Goal: Information Seeking & Learning: Learn about a topic

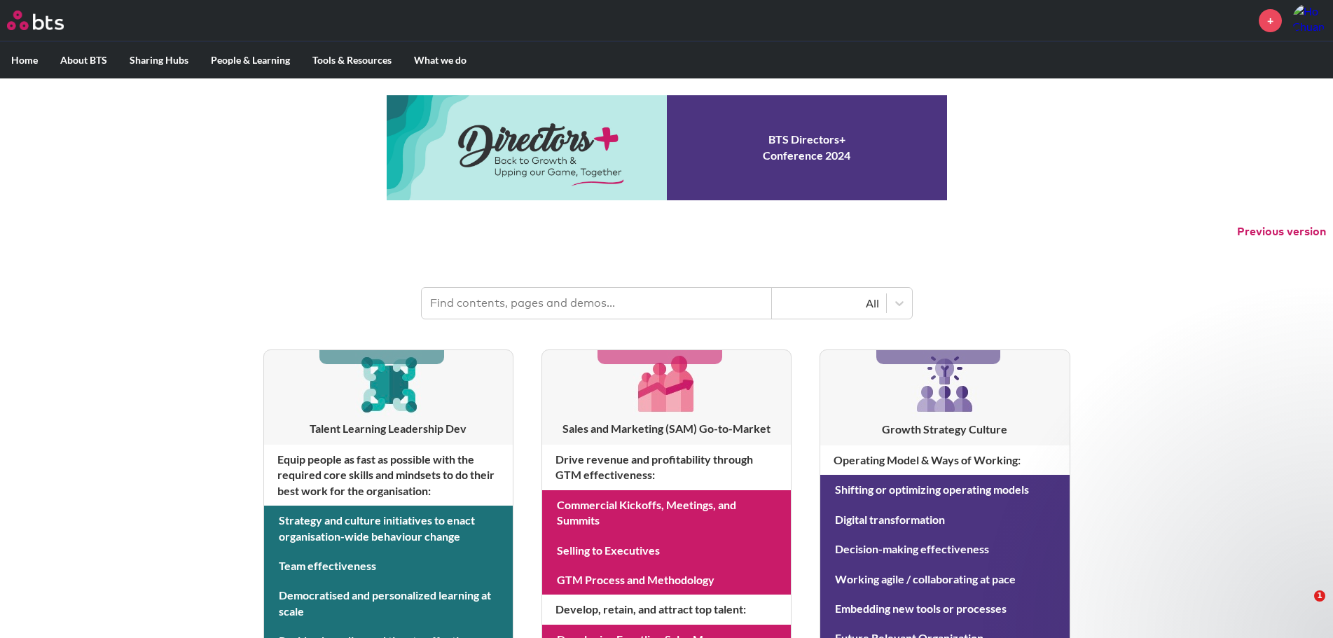
click at [630, 313] on input "text" at bounding box center [597, 303] width 350 height 31
click at [630, 312] on input "text" at bounding box center [597, 303] width 350 height 31
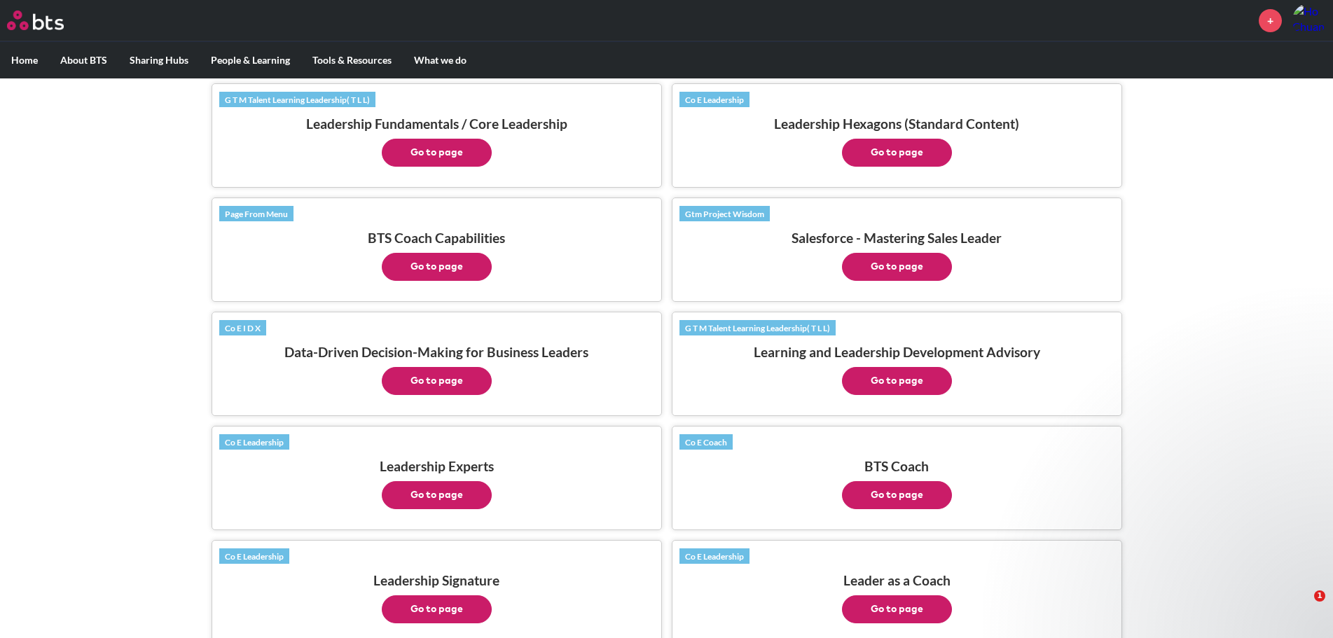
scroll to position [981, 0]
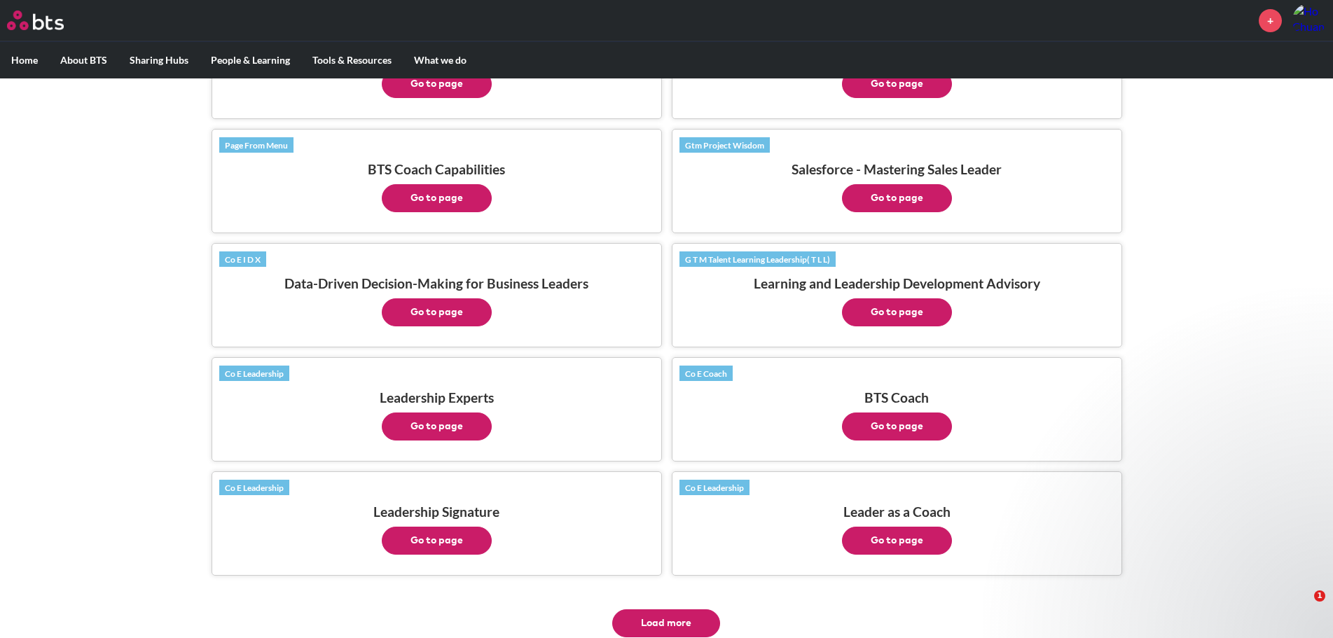
drag, startPoint x: 901, startPoint y: 536, endPoint x: 849, endPoint y: 480, distance: 75.8
click at [849, 480] on div "Co E Leadership Leader as a Coach Go to page" at bounding box center [896, 517] width 435 height 76
click at [904, 429] on button "Go to page" at bounding box center [897, 427] width 110 height 28
click at [893, 547] on button "Go to page" at bounding box center [897, 541] width 110 height 28
click at [908, 428] on button "Go to page" at bounding box center [897, 427] width 110 height 28
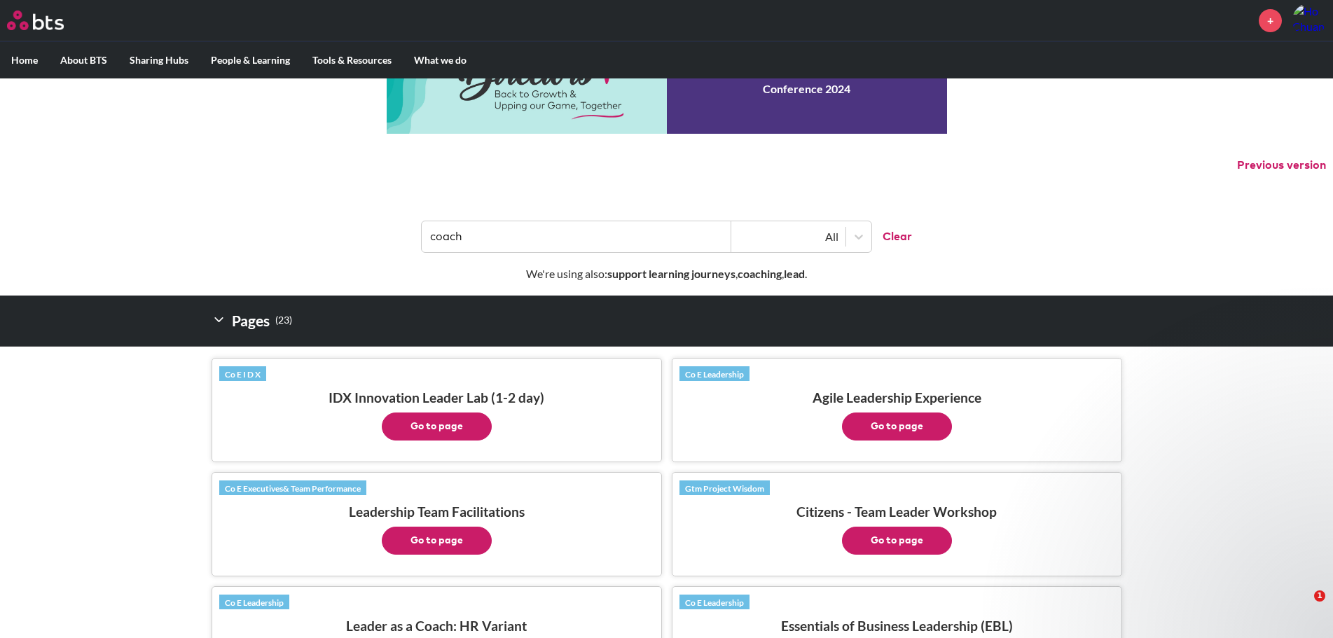
scroll to position [0, 0]
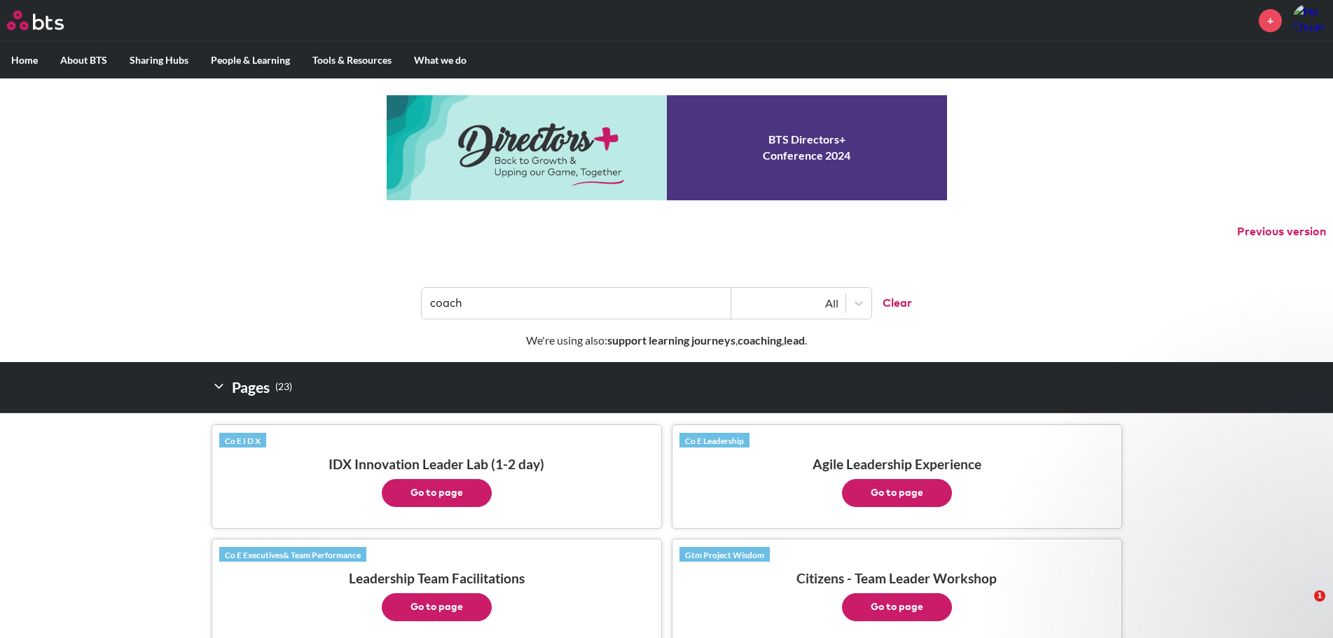
click at [554, 307] on input "coach" at bounding box center [577, 303] width 310 height 31
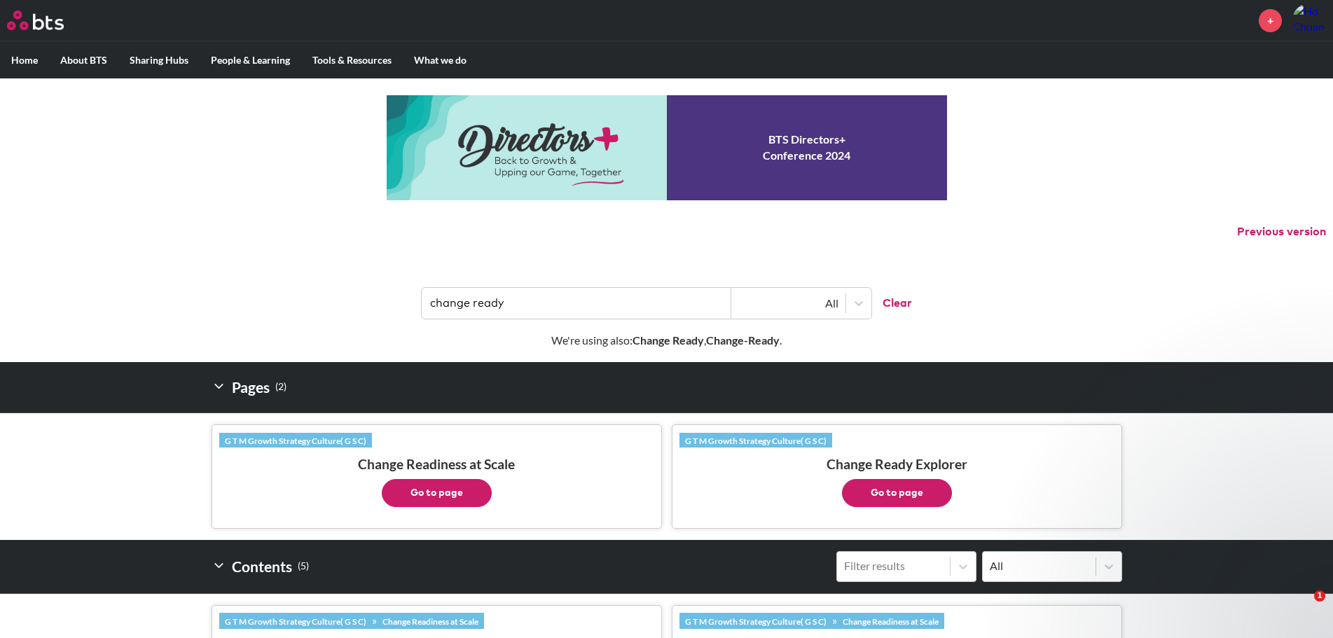
type input "change ready"
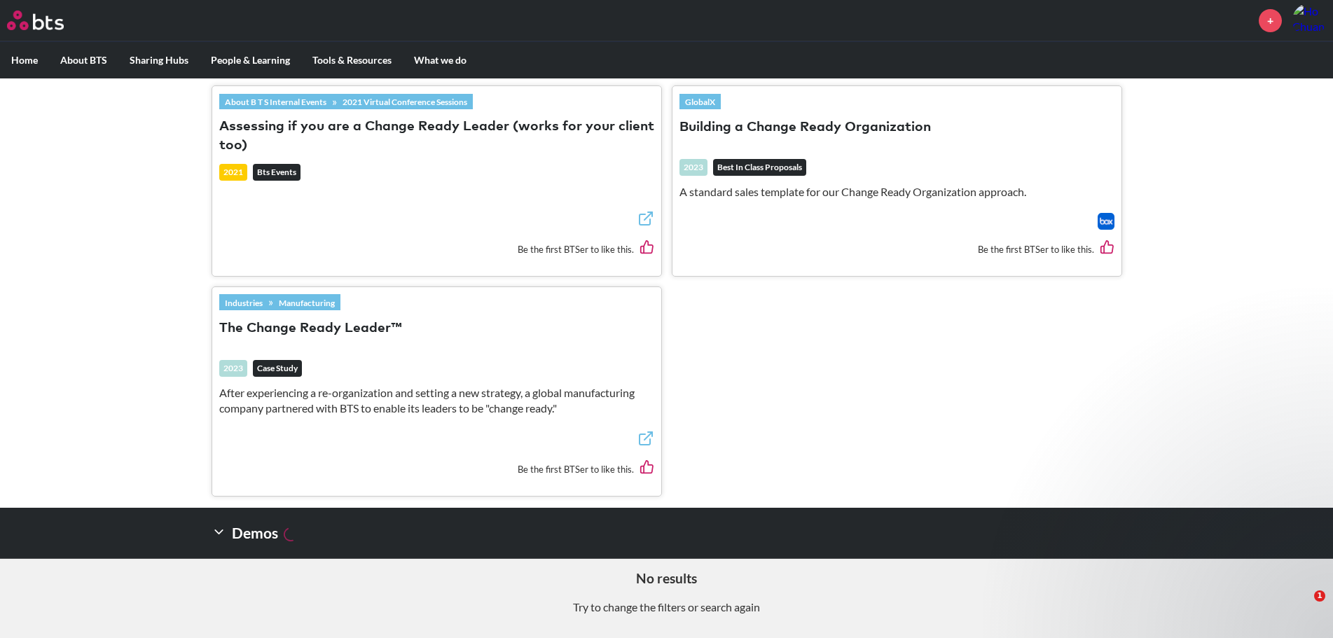
scroll to position [771, 0]
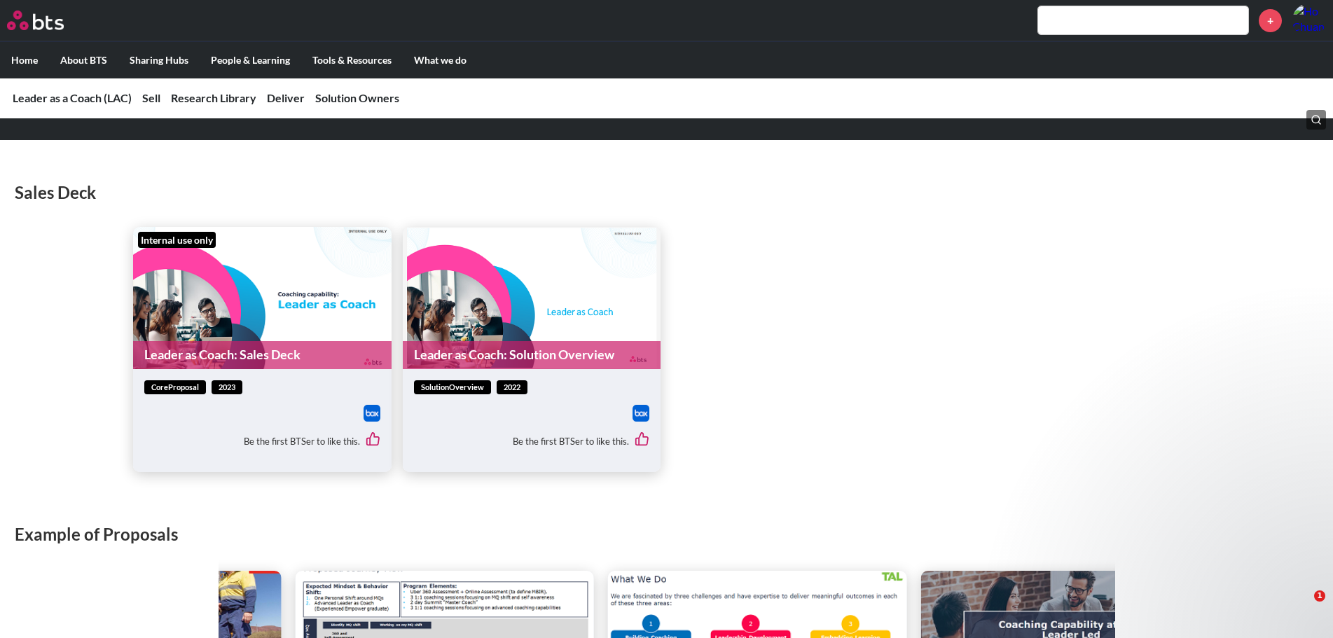
scroll to position [630, 0]
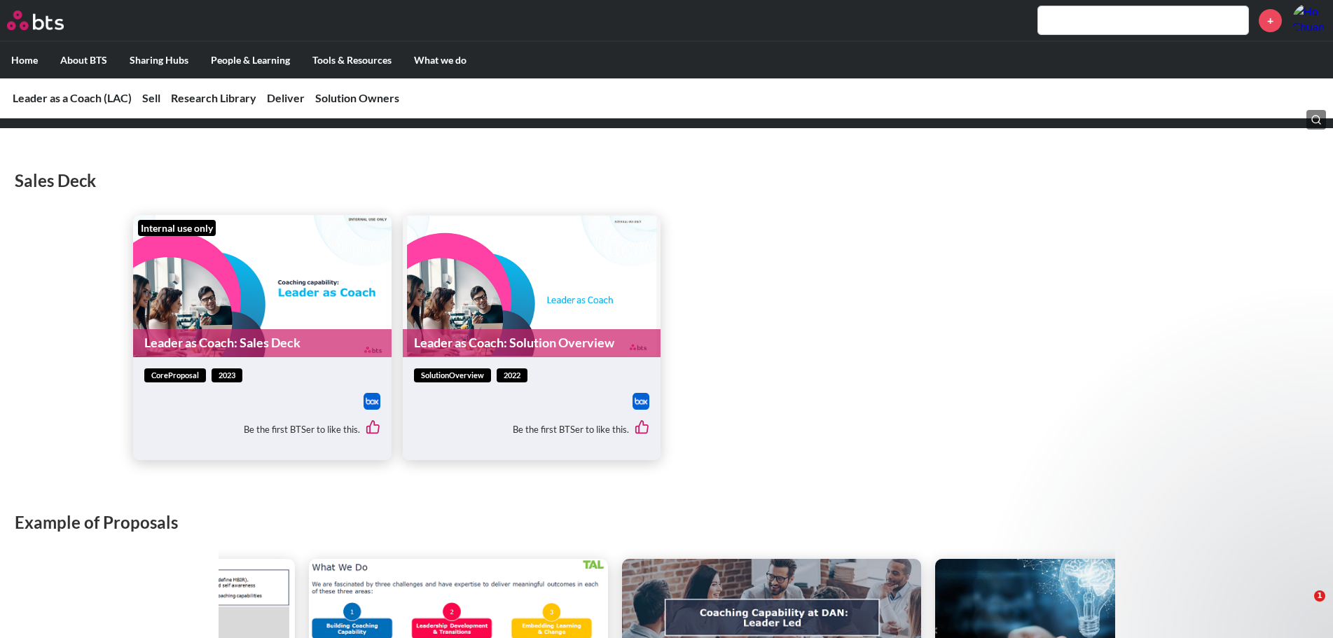
click at [574, 301] on figure "Leader as Coach: Solution Overview" at bounding box center [532, 286] width 258 height 142
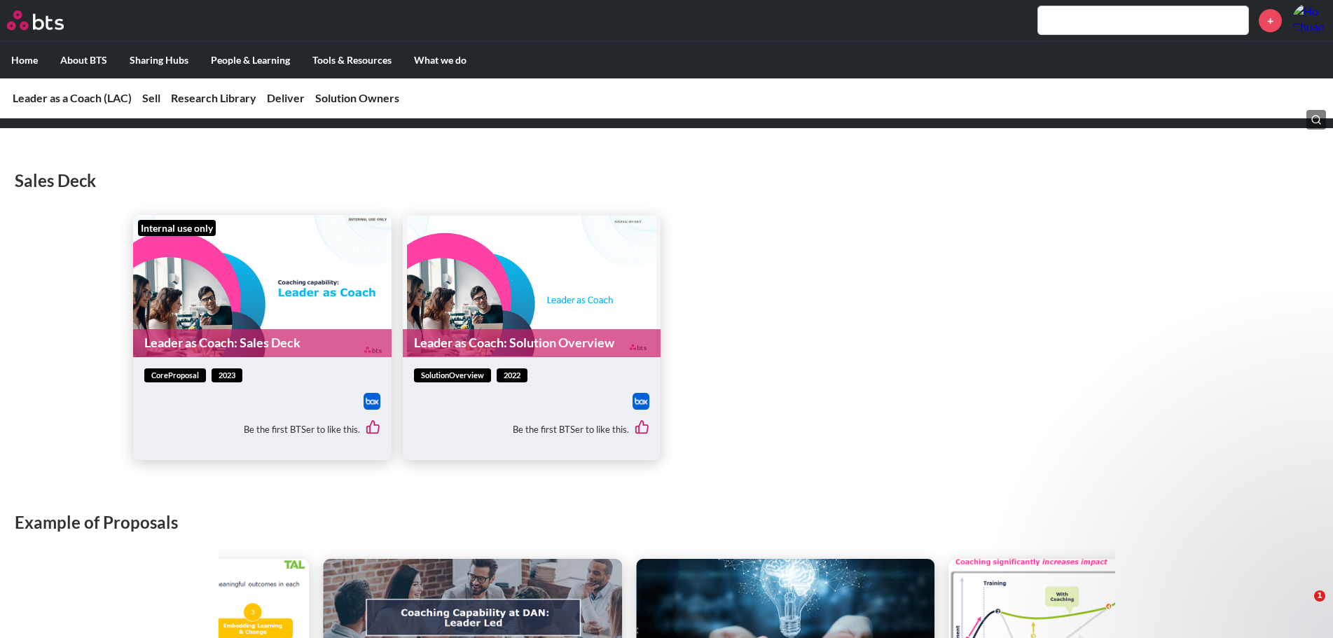
click at [565, 346] on link "Leader as Coach: Solution Overview" at bounding box center [532, 342] width 258 height 27
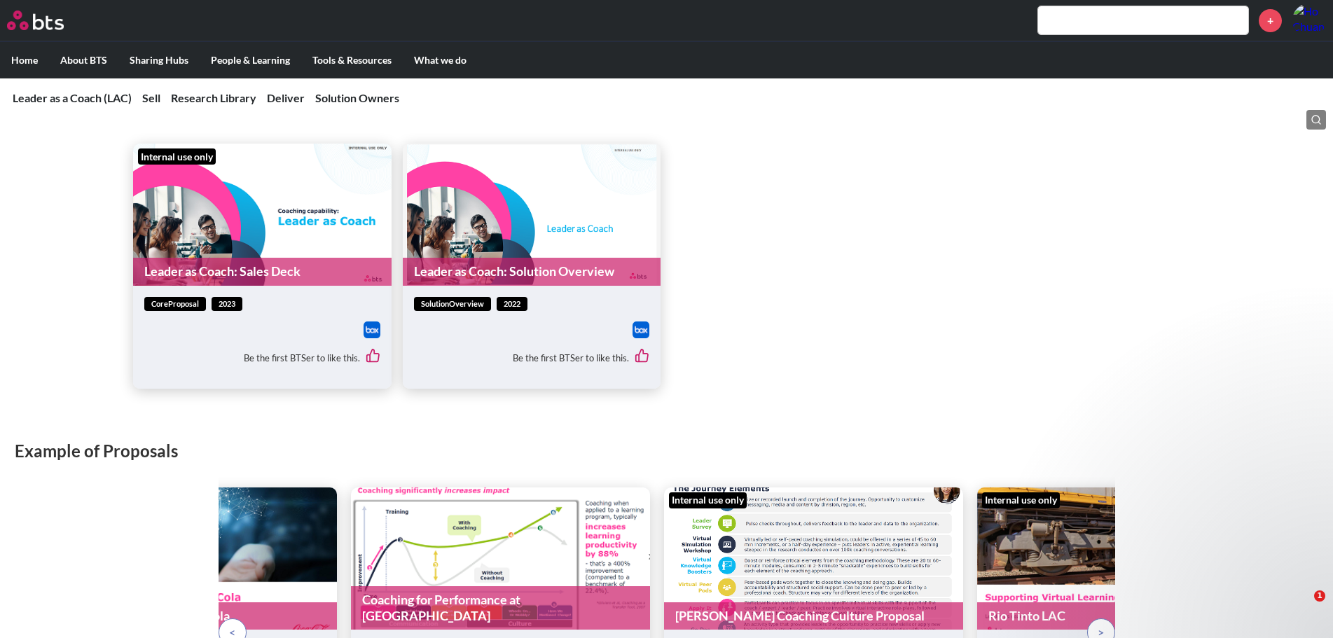
scroll to position [770, 0]
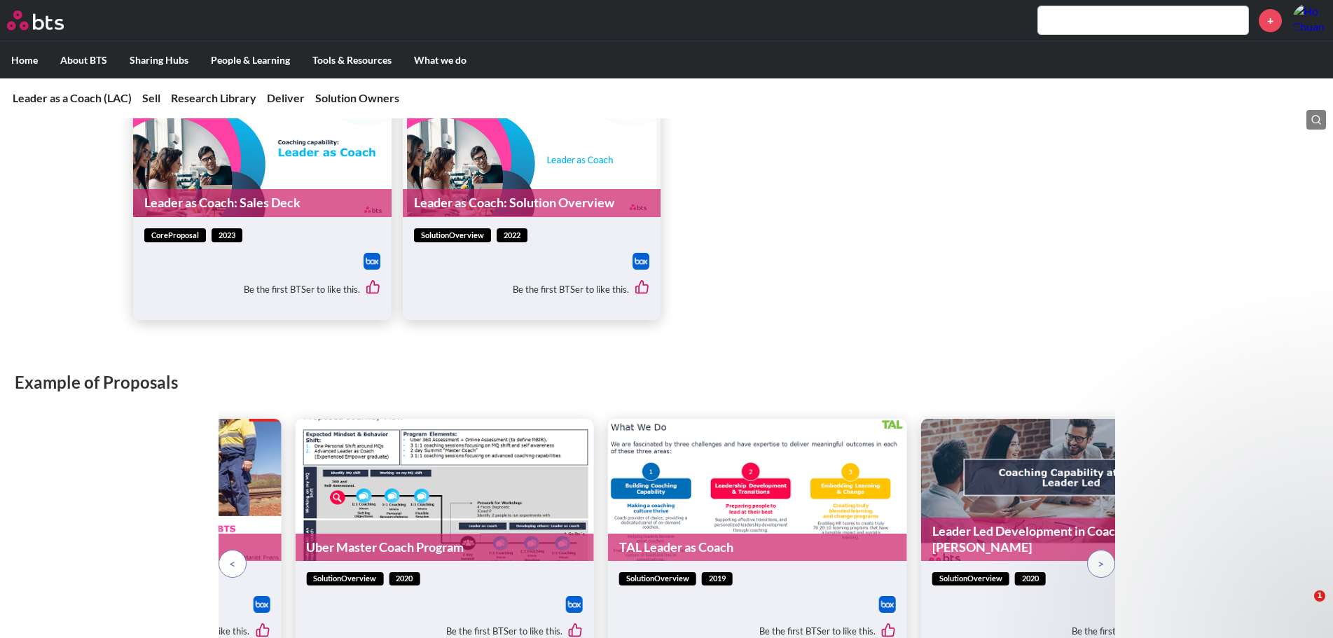
click at [317, 152] on figure "Internal use only Leader as Coach: Sales Deck" at bounding box center [262, 146] width 258 height 142
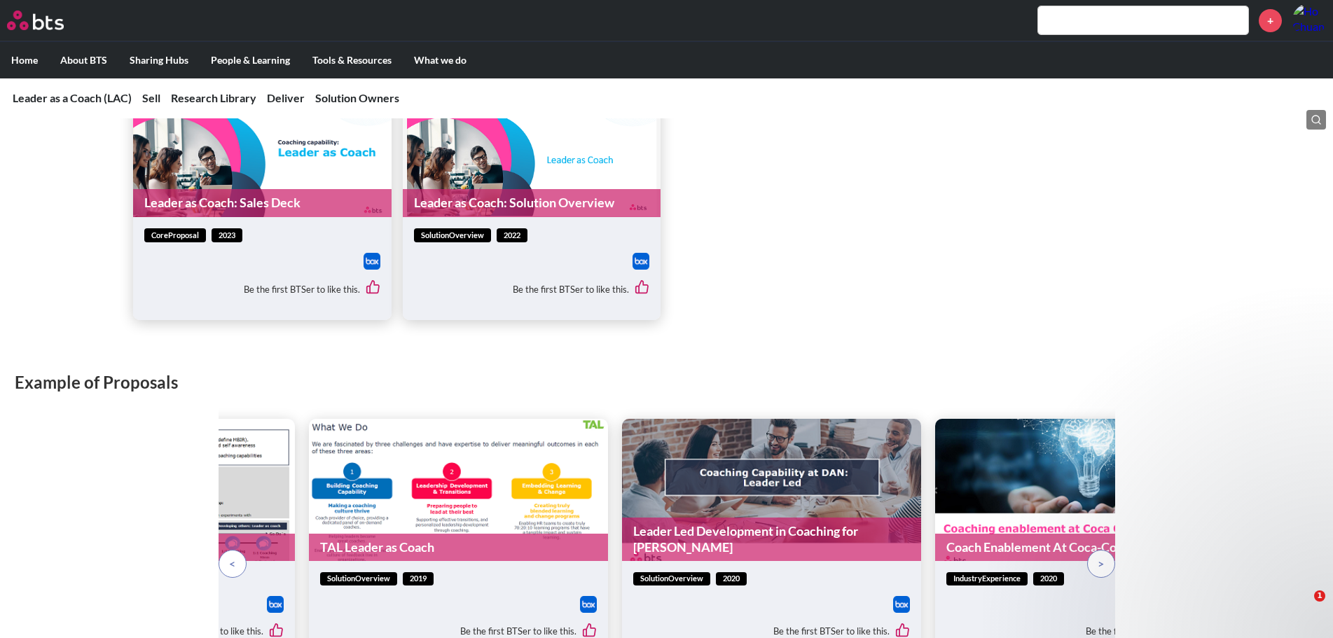
click at [300, 202] on link "Leader as Coach: Sales Deck" at bounding box center [262, 202] width 258 height 27
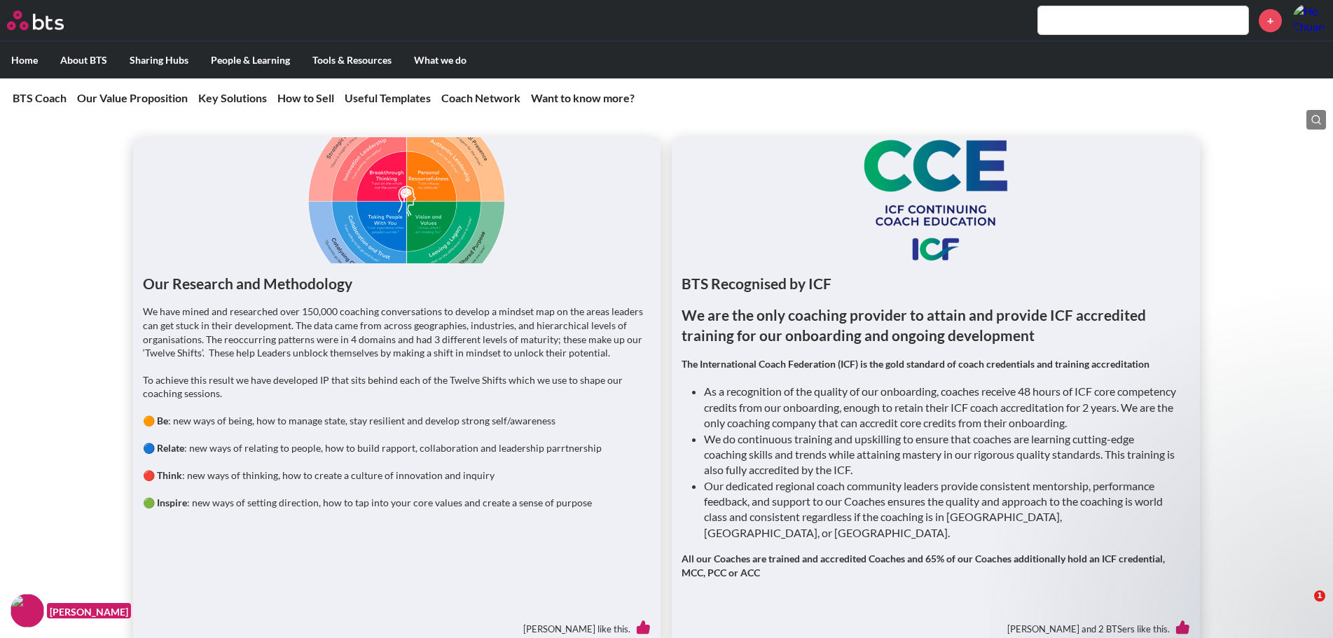
scroll to position [911, 0]
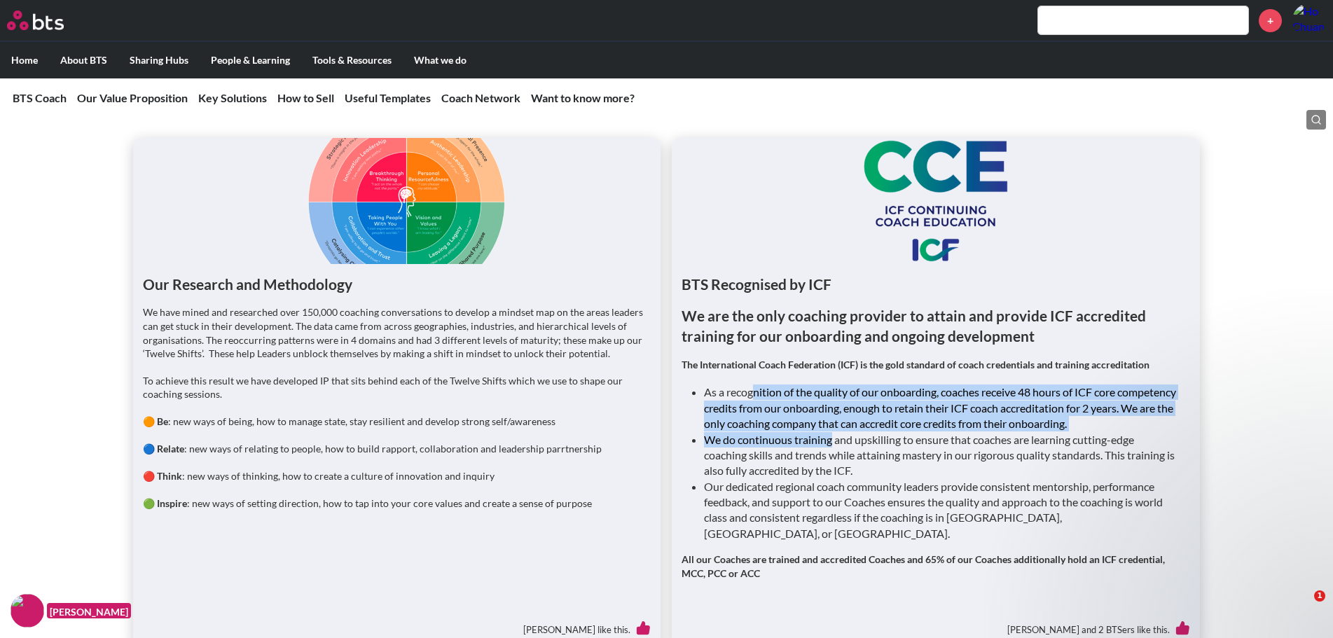
drag, startPoint x: 754, startPoint y: 387, endPoint x: 843, endPoint y: 439, distance: 102.7
click at [831, 439] on ul "As a recognition of the quality of our onboarding, coaches receive 48 hours of …" at bounding box center [941, 463] width 474 height 157
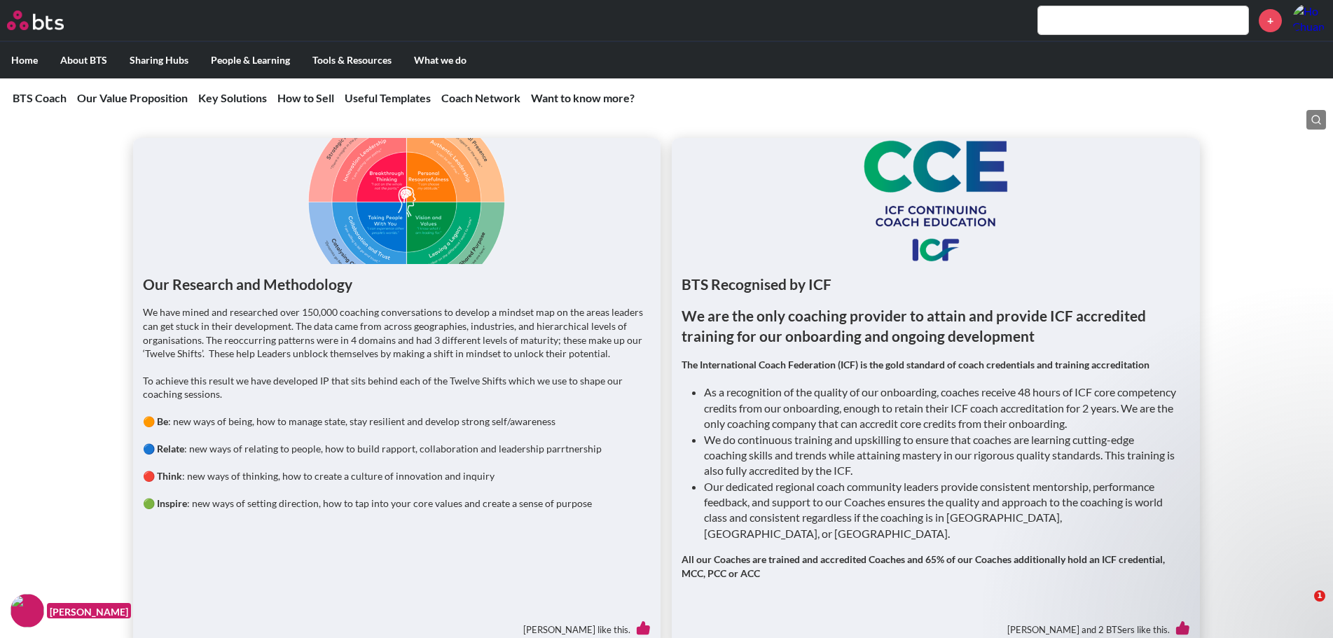
click at [1194, 319] on div "BTS Recognised by ICF We are the only coaching provider to attain and provide I…" at bounding box center [935, 456] width 527 height 385
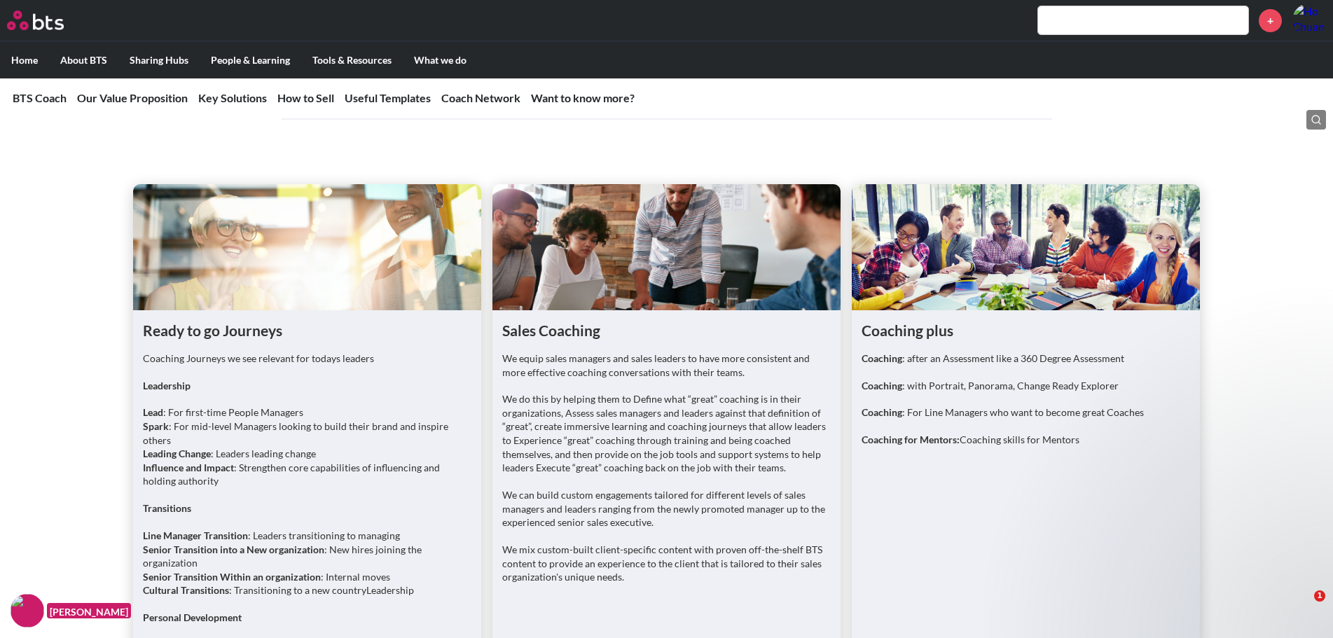
scroll to position [1961, 0]
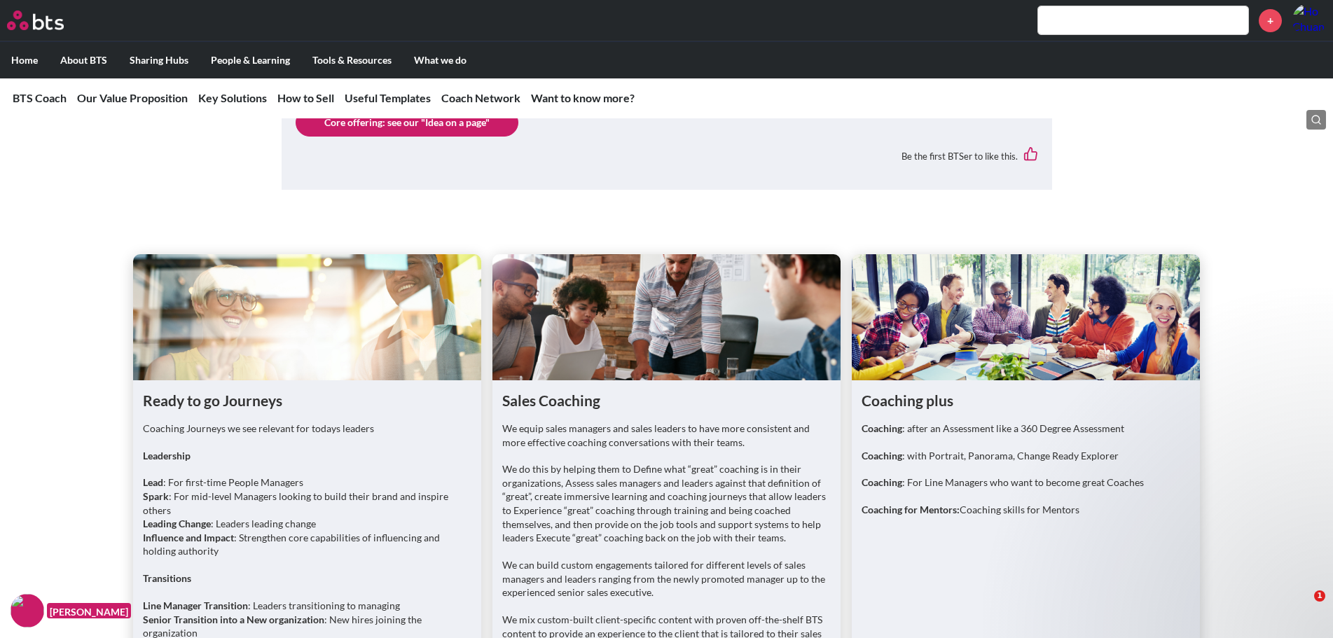
click at [315, 254] on figure at bounding box center [307, 317] width 348 height 126
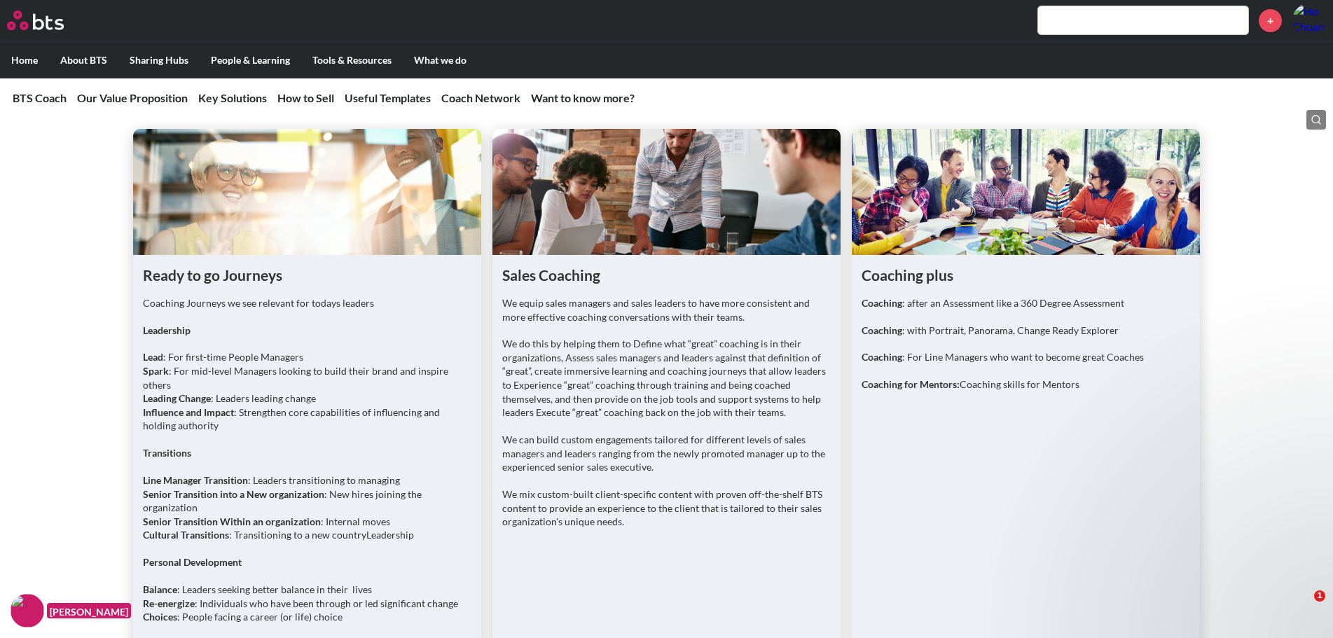
scroll to position [1681, 0]
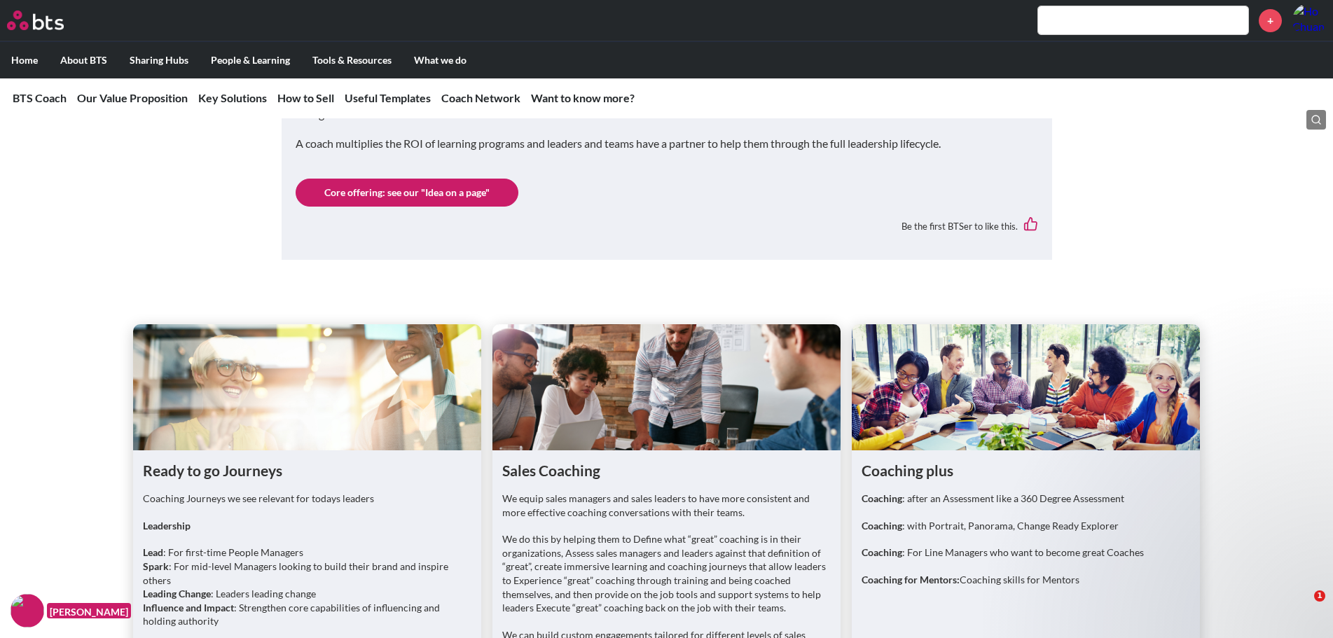
click at [314, 324] on figure at bounding box center [307, 387] width 348 height 126
click at [318, 330] on figure at bounding box center [307, 387] width 348 height 126
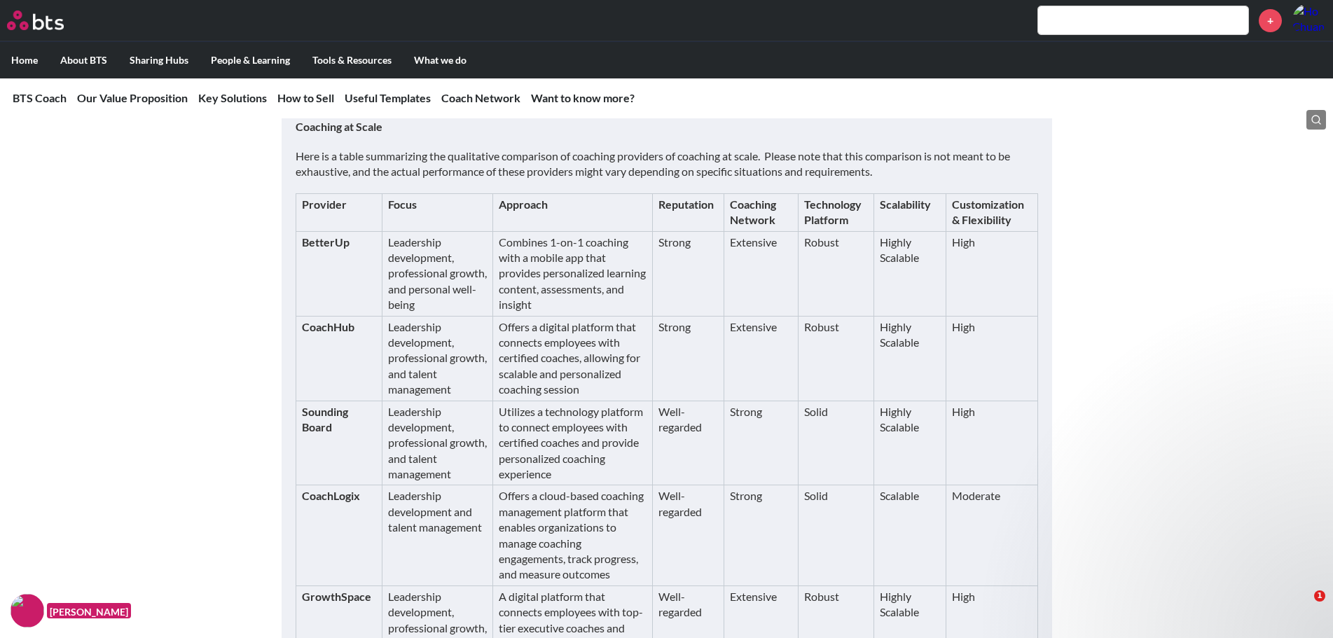
scroll to position [4623, 0]
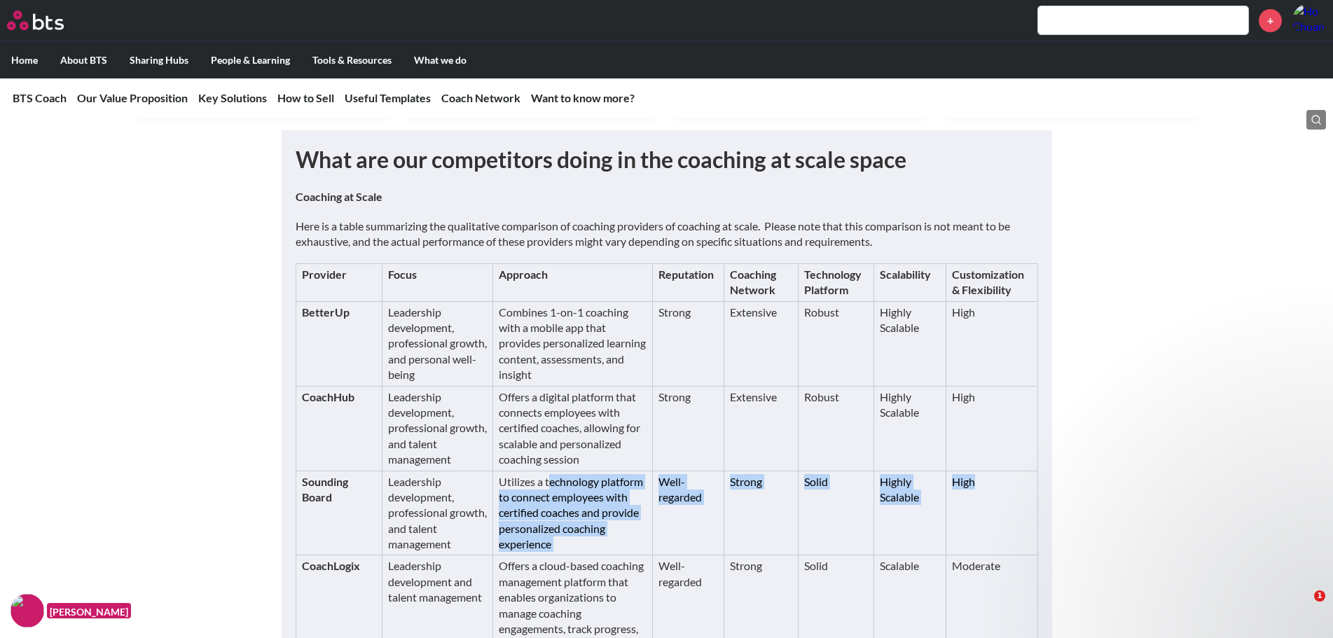
drag, startPoint x: 547, startPoint y: 439, endPoint x: 975, endPoint y: 479, distance: 429.8
click at [975, 479] on tr "Sounding Board Leadership development, professional growth, and talent manageme…" at bounding box center [667, 513] width 742 height 85
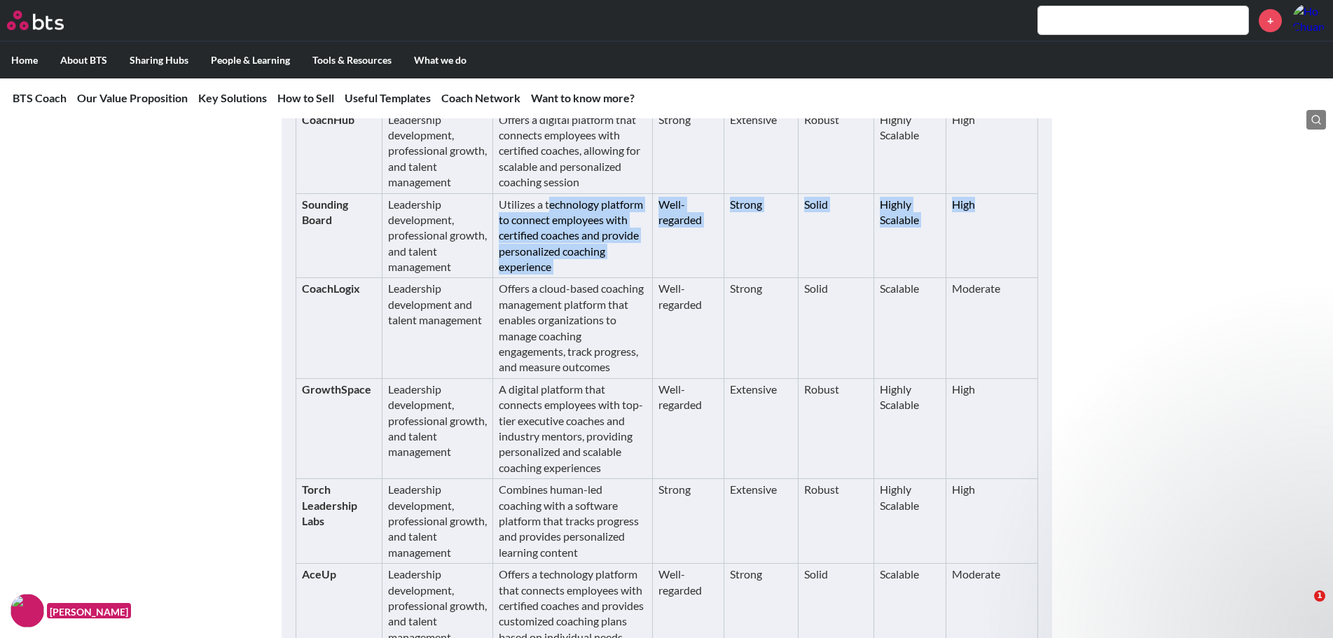
scroll to position [4903, 0]
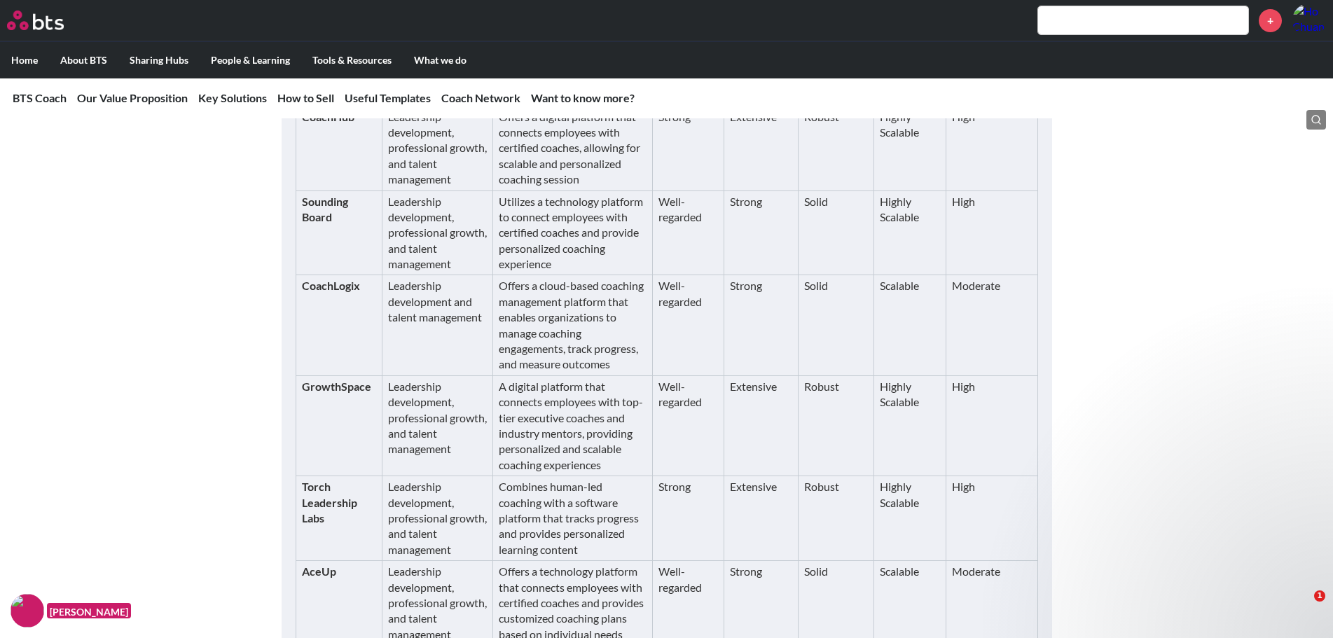
click at [979, 375] on td "High" at bounding box center [992, 425] width 92 height 100
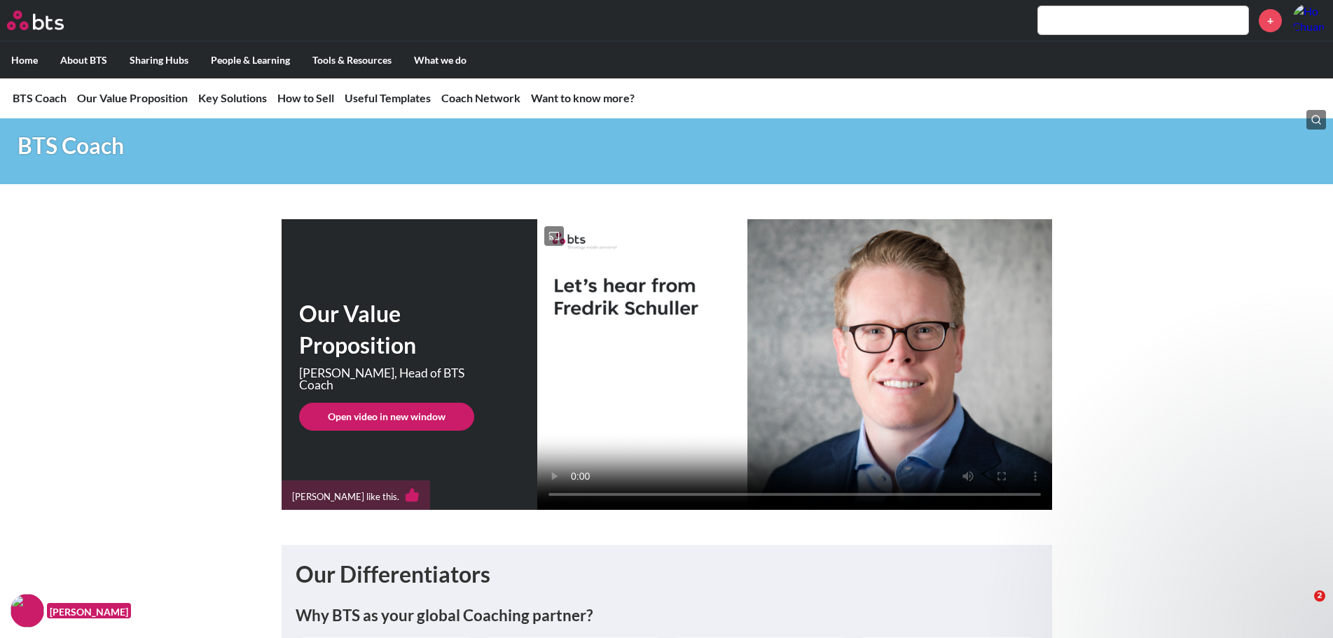
scroll to position [0, 0]
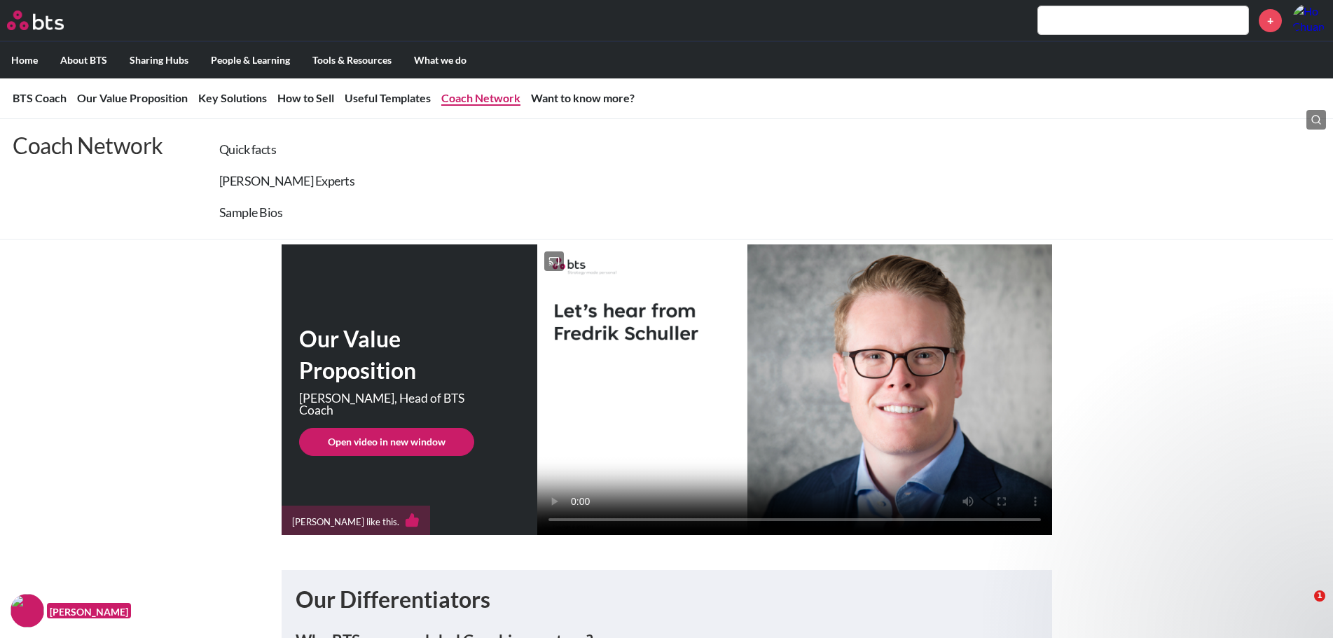
click at [469, 98] on link "Coach Network" at bounding box center [480, 97] width 79 height 13
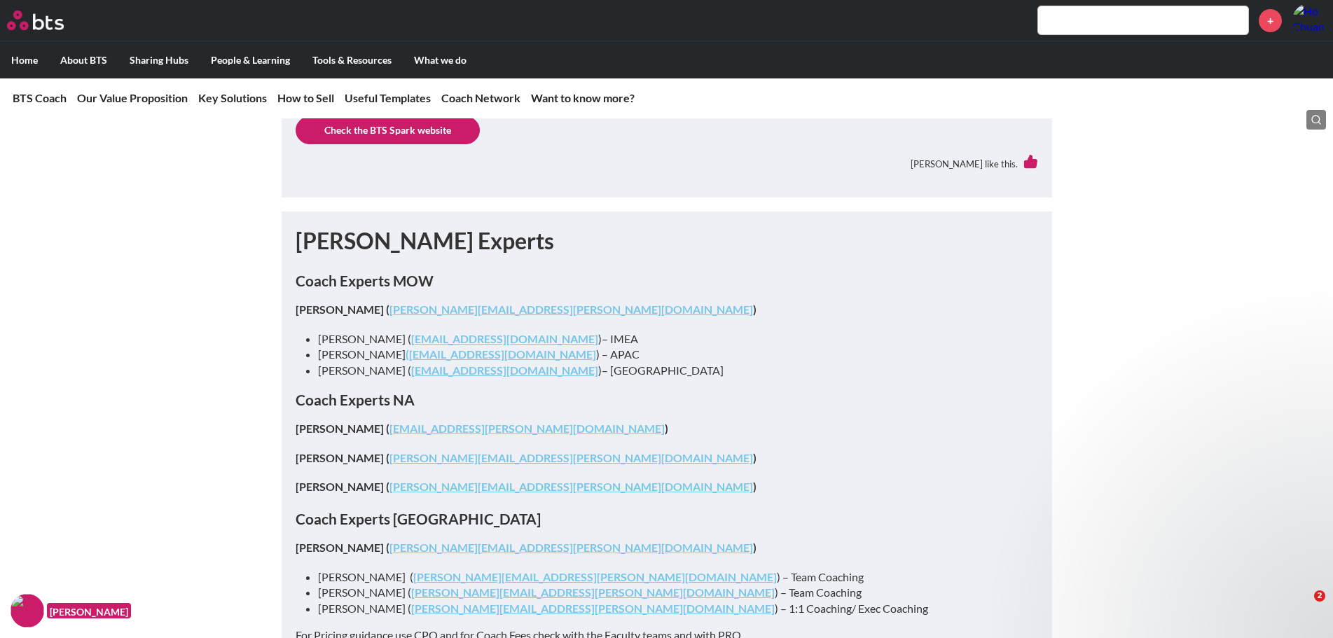
scroll to position [6905, 0]
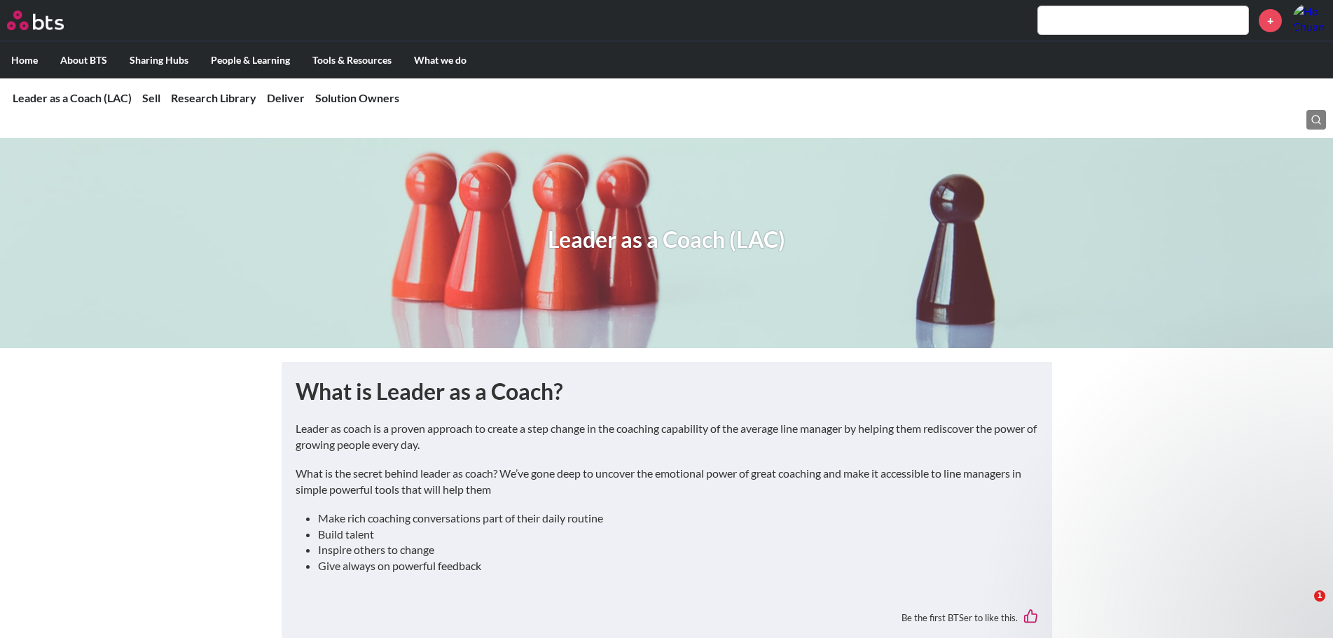
scroll to position [770, 0]
